Goal: Information Seeking & Learning: Understand process/instructions

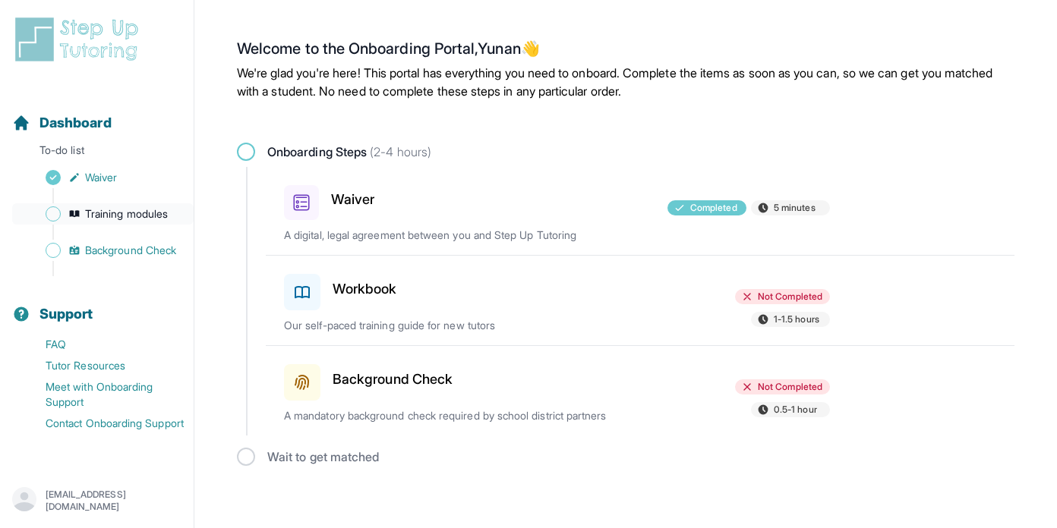
click at [143, 213] on span "Training modules" at bounding box center [126, 214] width 83 height 15
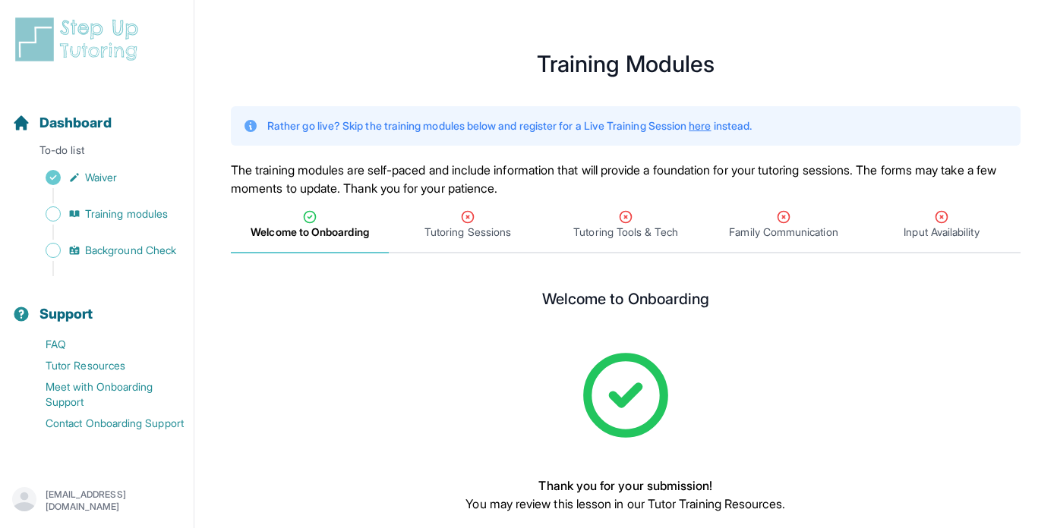
click at [711, 125] on link "here" at bounding box center [700, 125] width 22 height 13
